Goal: Transaction & Acquisition: Purchase product/service

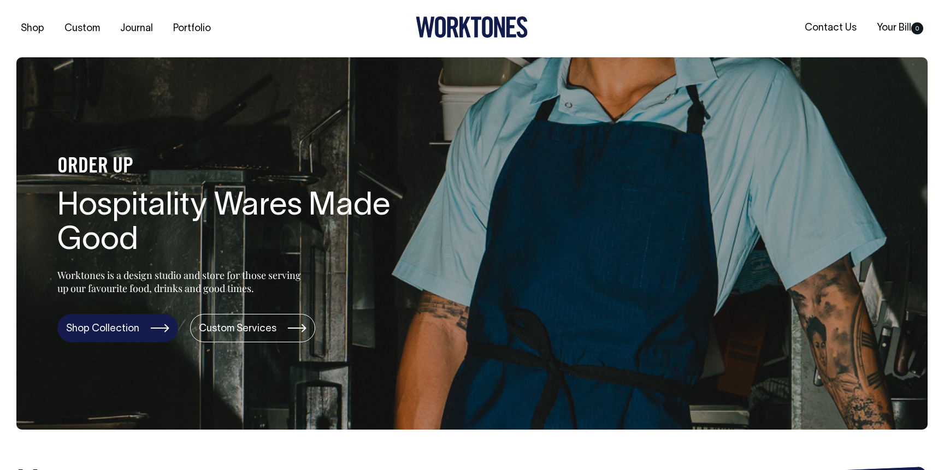
click at [132, 324] on link "Shop Collection" at bounding box center [117, 328] width 121 height 28
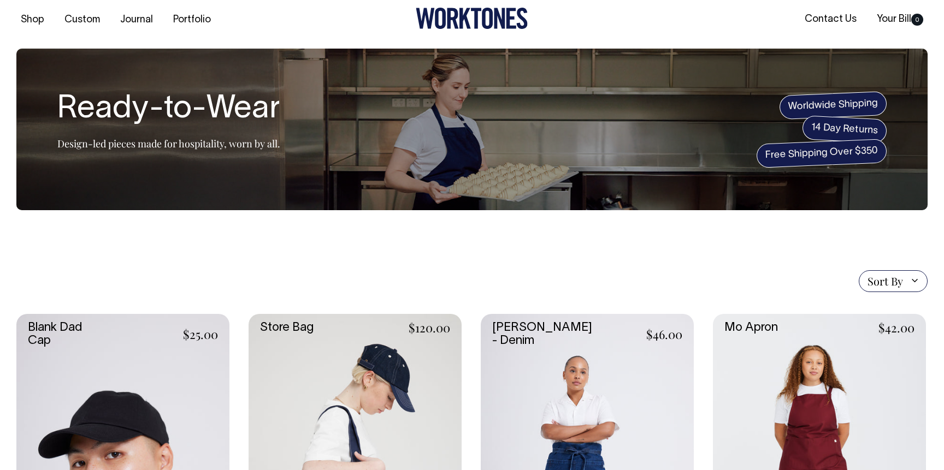
scroll to position [9, 0]
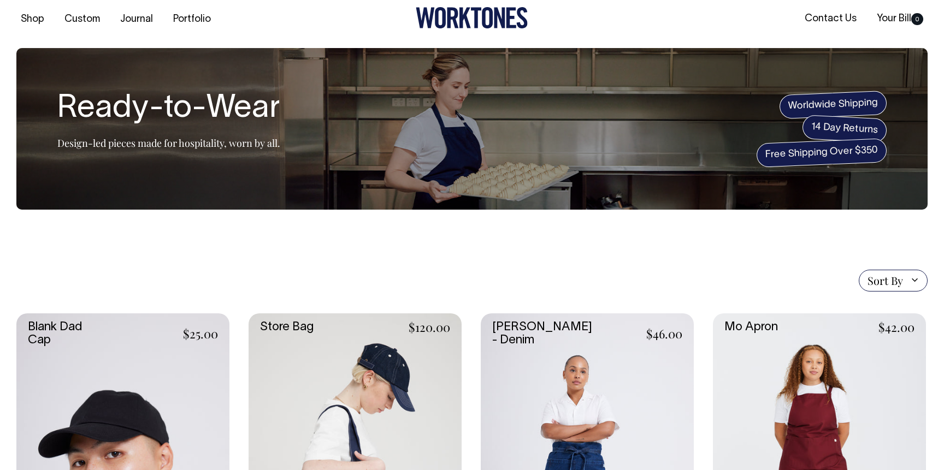
click at [535, 394] on link at bounding box center [587, 474] width 213 height 320
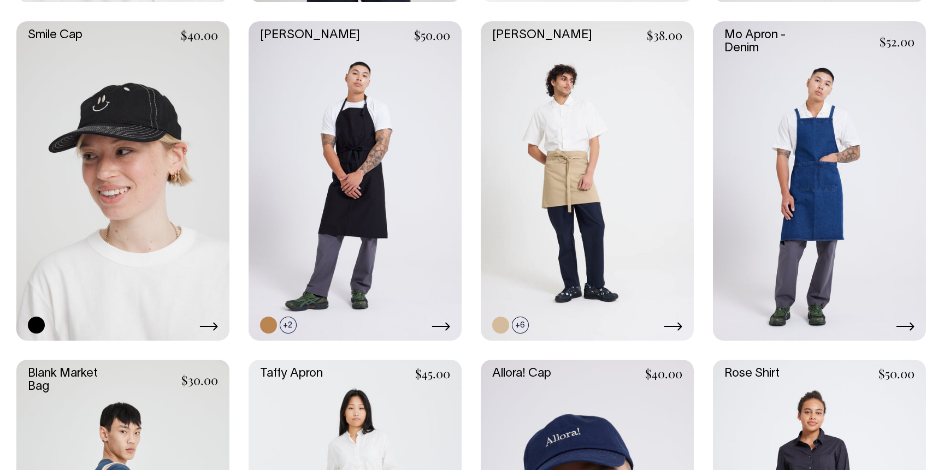
scroll to position [1318, 0]
click at [809, 131] on link at bounding box center [819, 181] width 213 height 320
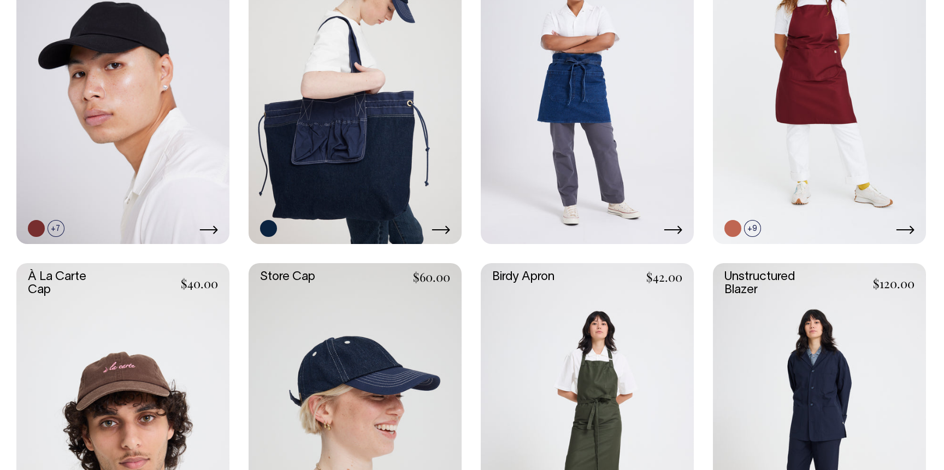
scroll to position [398, 0]
click at [533, 105] on link at bounding box center [587, 85] width 213 height 320
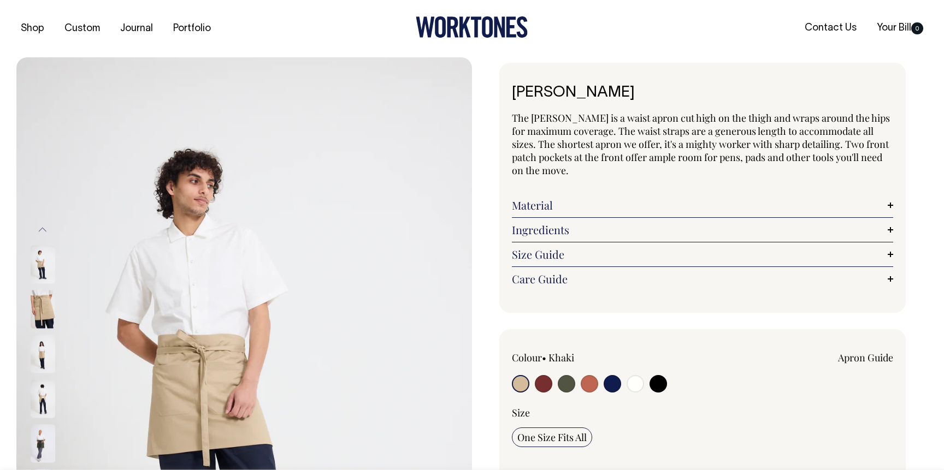
click at [572, 377] on input "radio" at bounding box center [566, 383] width 17 height 17
radio input "true"
radio input "false"
select select "Olive"
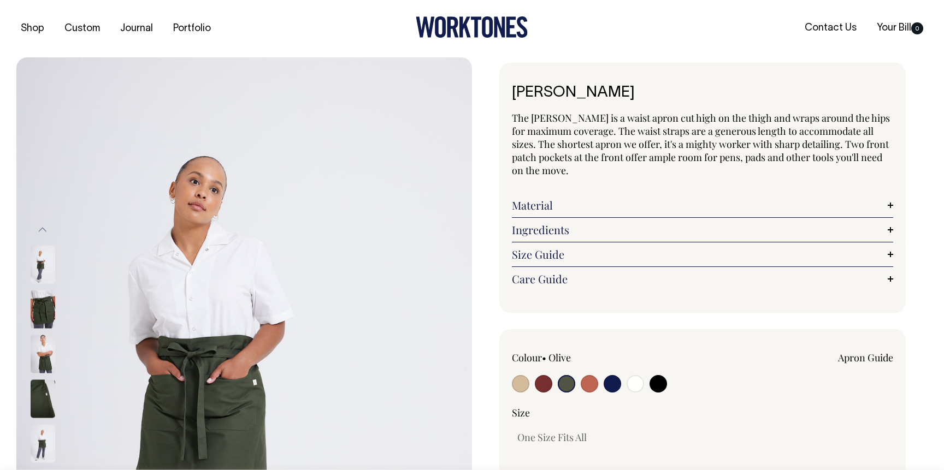
click at [545, 383] on input "radio" at bounding box center [543, 383] width 17 height 17
radio input "true"
select select "Burgundy"
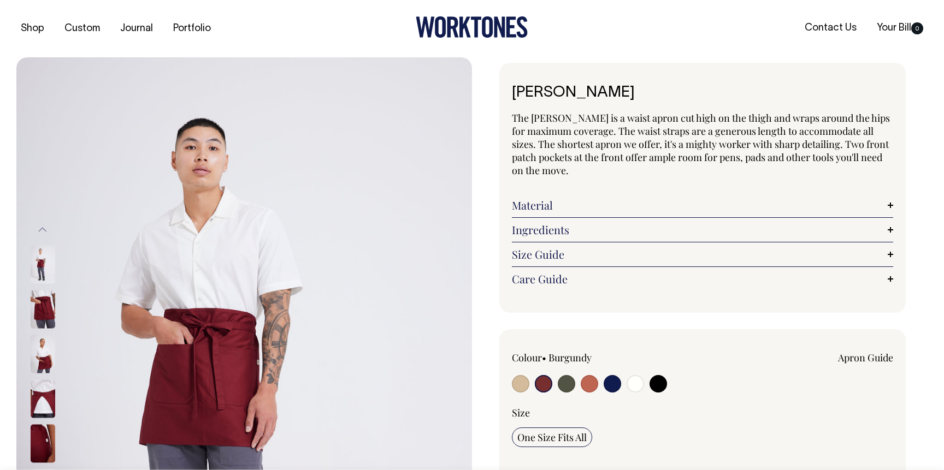
click at [592, 386] on input "radio" at bounding box center [589, 383] width 17 height 17
radio input "true"
select select "Rust"
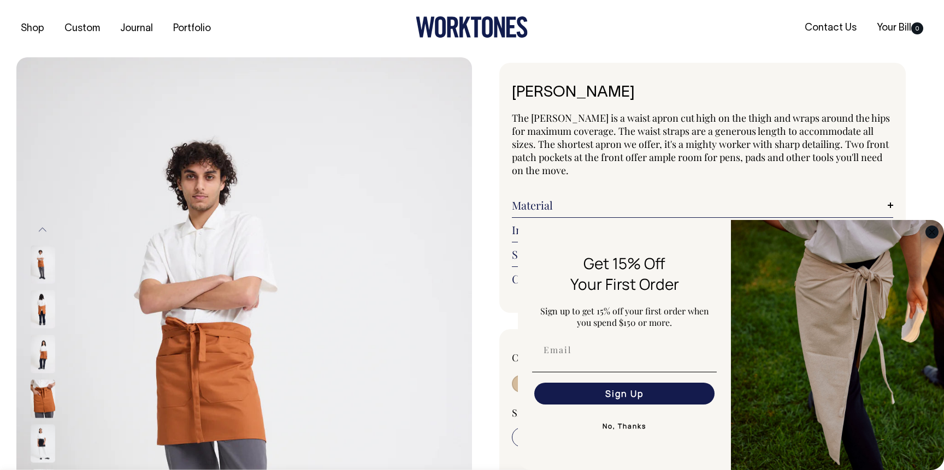
click at [931, 232] on icon "Close dialog" at bounding box center [931, 231] width 5 height 5
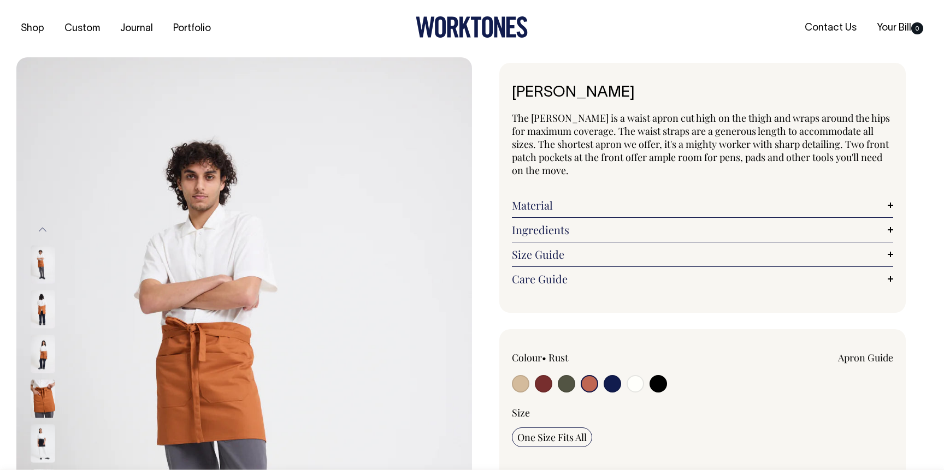
click at [606, 383] on input "radio" at bounding box center [612, 383] width 17 height 17
radio input "true"
select select "Dark Navy"
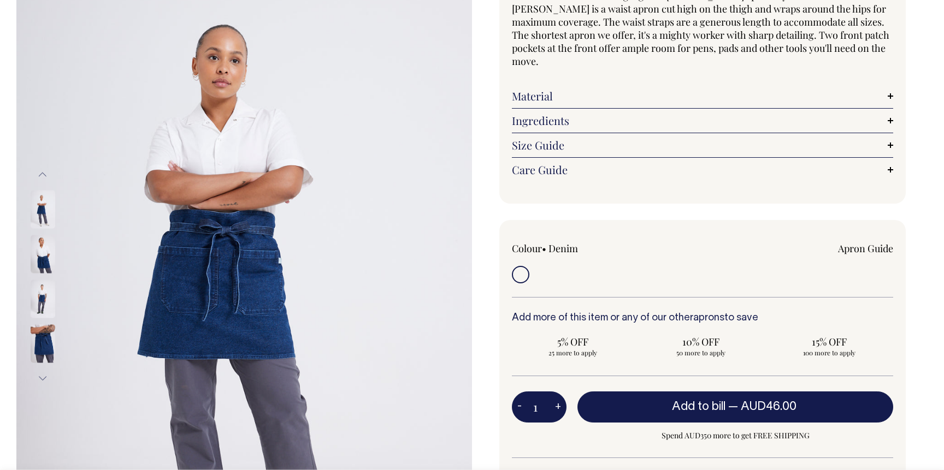
scroll to position [122, 0]
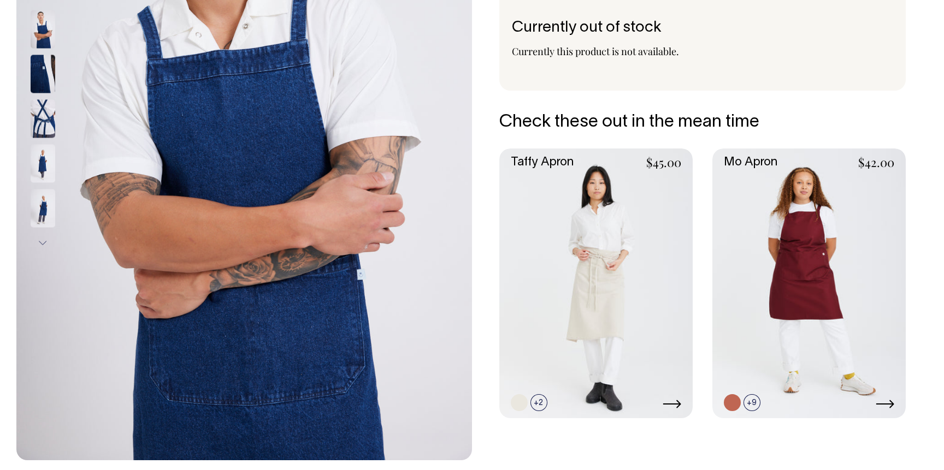
scroll to position [280, 0]
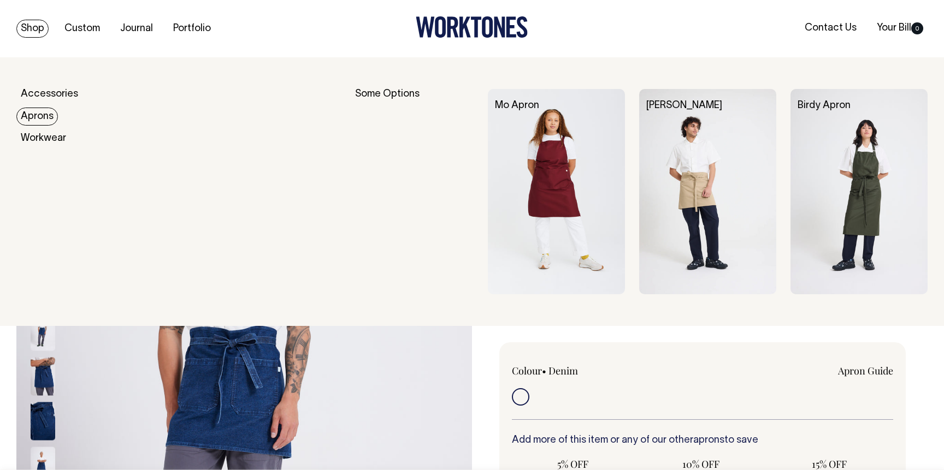
click at [45, 115] on link "Aprons" at bounding box center [37, 117] width 42 height 18
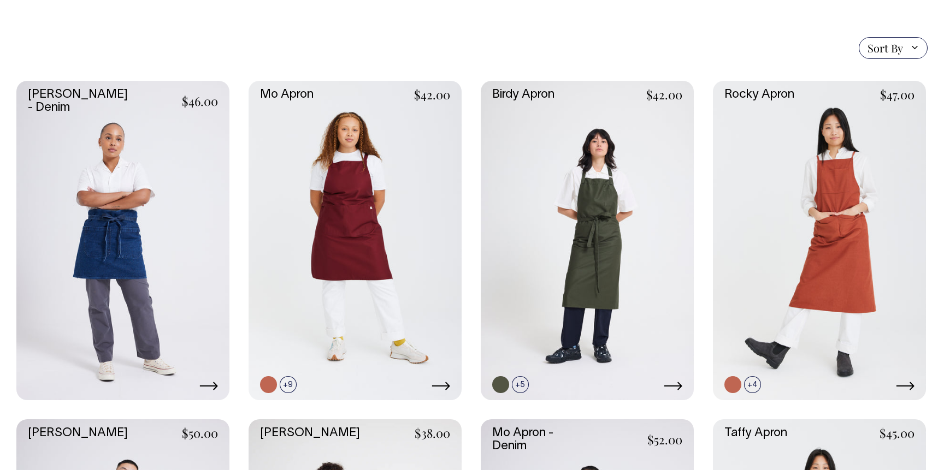
scroll to position [256, 0]
click at [347, 210] on link at bounding box center [355, 240] width 213 height 320
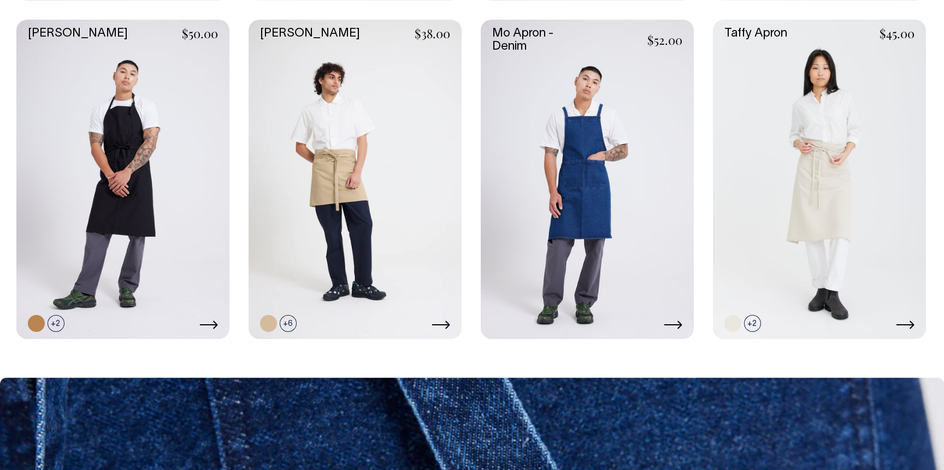
click at [605, 144] on link at bounding box center [587, 180] width 213 height 320
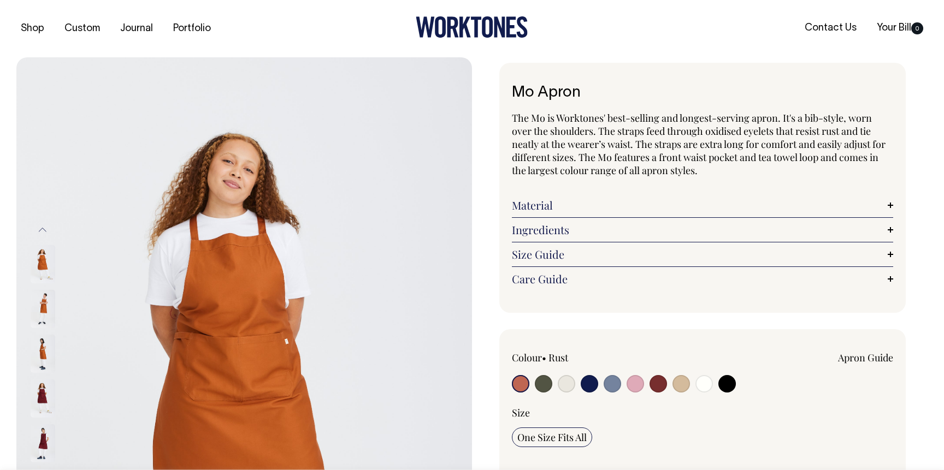
click at [524, 382] on input "radio" at bounding box center [520, 383] width 17 height 17
click at [659, 388] on input "radio" at bounding box center [657, 383] width 17 height 17
radio input "true"
select select "Burgundy"
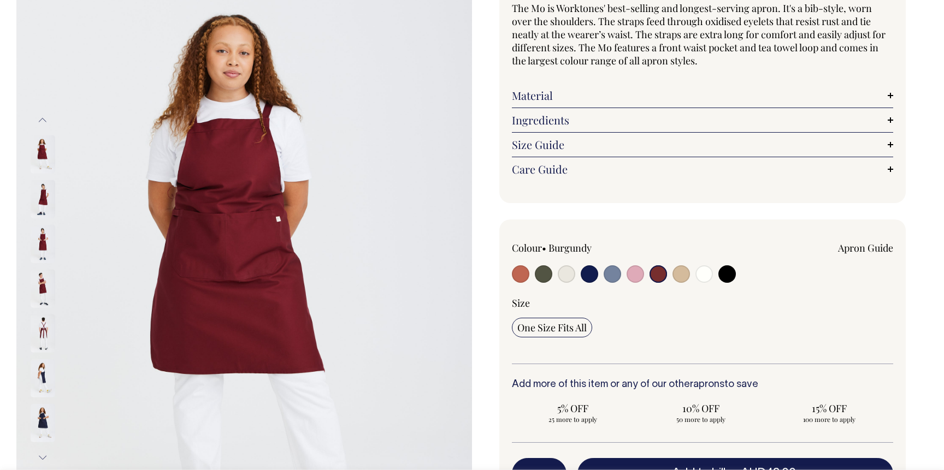
scroll to position [110, 0]
click at [547, 276] on input "radio" at bounding box center [543, 273] width 17 height 17
radio input "true"
select select "Olive"
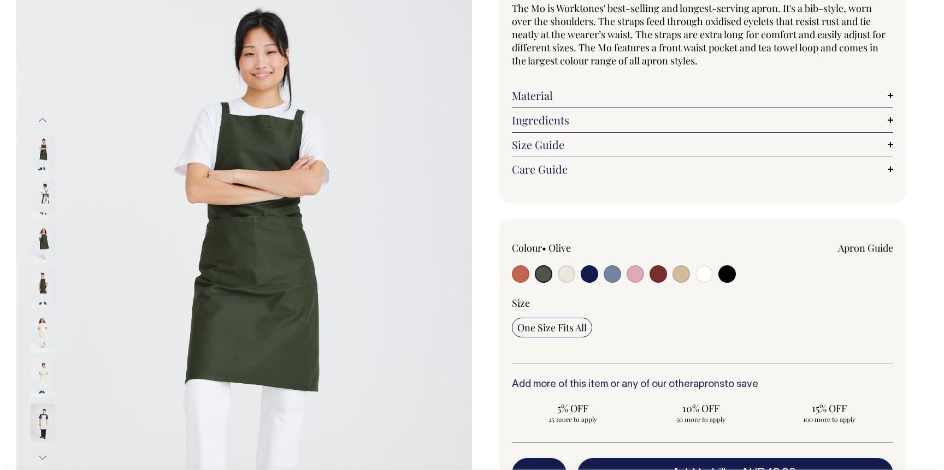
click at [514, 279] on input "radio" at bounding box center [520, 273] width 17 height 17
radio input "true"
select select "Rust"
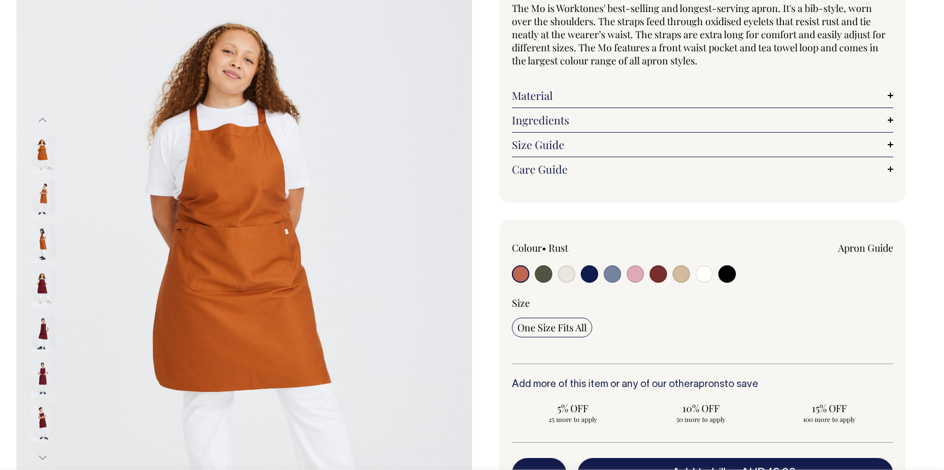
click at [656, 270] on input "radio" at bounding box center [657, 273] width 17 height 17
radio input "true"
select select "Burgundy"
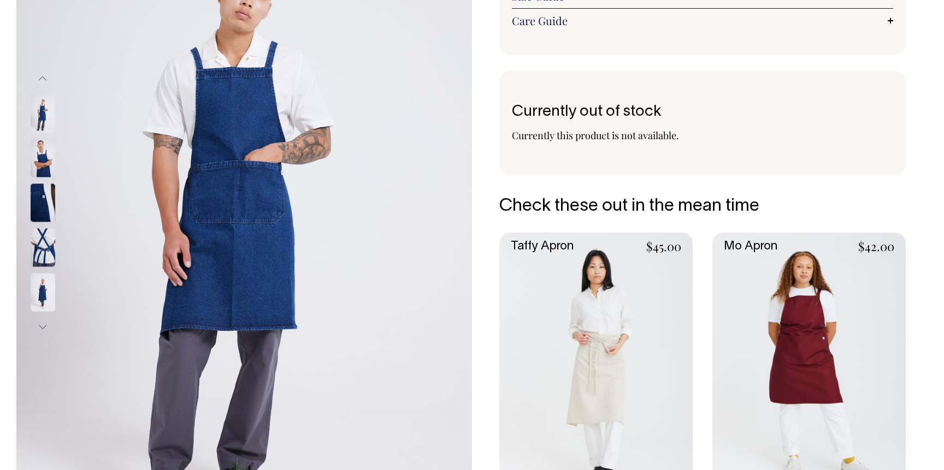
scroll to position [197, 0]
